Goal: Task Accomplishment & Management: Use online tool/utility

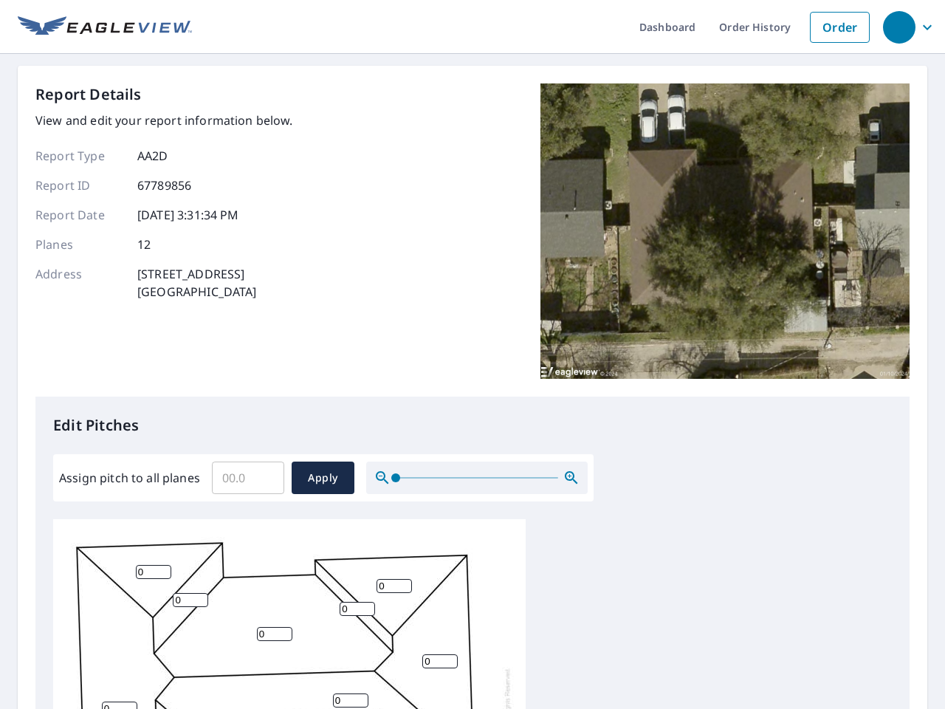
click at [473, 354] on div "Report Details View and edit your report information below. Report Type AA2D Re…" at bounding box center [472, 239] width 874 height 313
click at [899, 27] on div "button" at bounding box center [899, 27] width 32 height 32
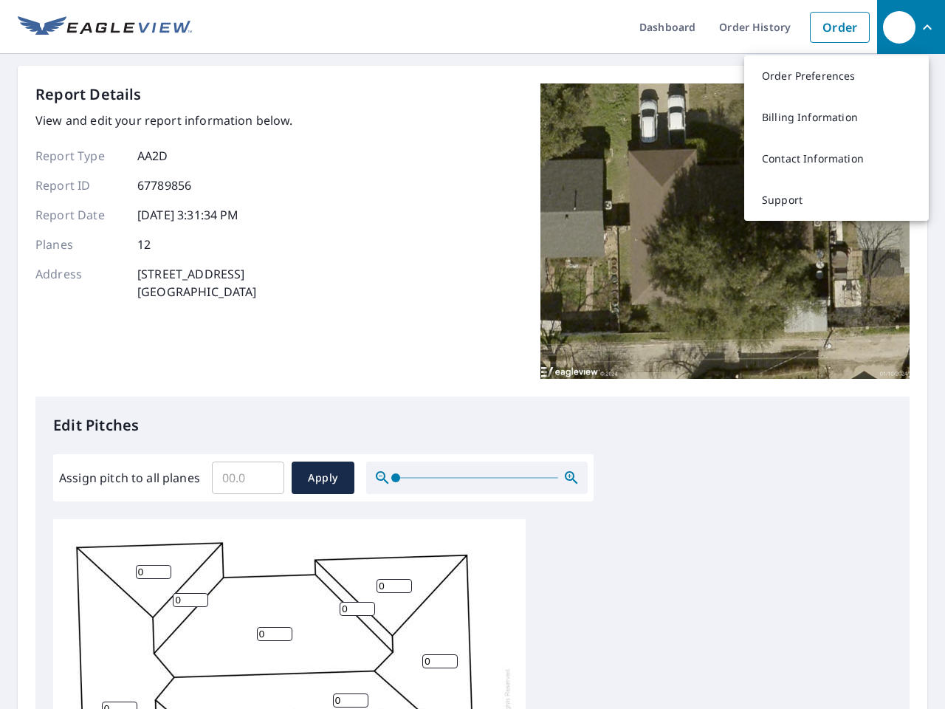
click at [248, 478] on input "Assign pitch to all planes" at bounding box center [248, 477] width 72 height 41
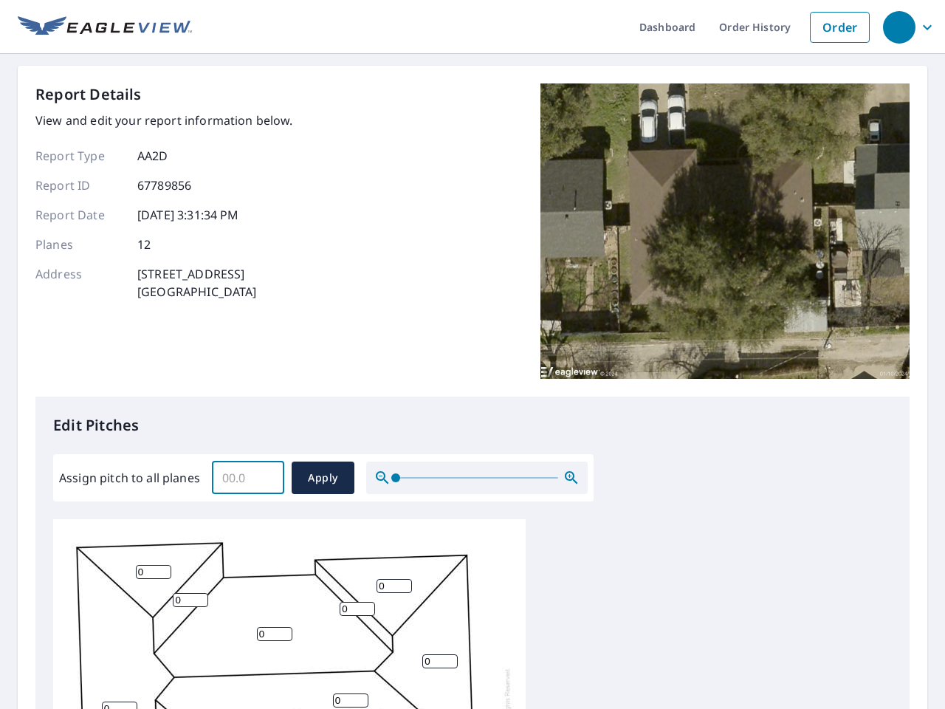
click at [323, 478] on span "Apply" at bounding box center [322, 478] width 39 height 18
click at [571, 478] on icon "button" at bounding box center [572, 478] width 18 height 18
